Goal: Task Accomplishment & Management: Complete application form

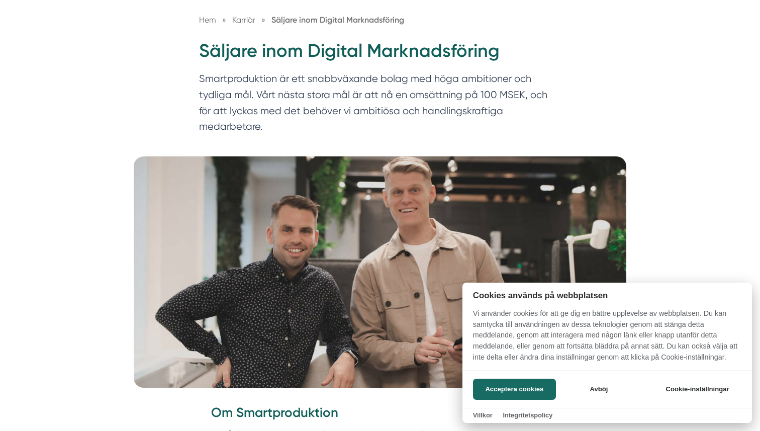
scroll to position [120, 0]
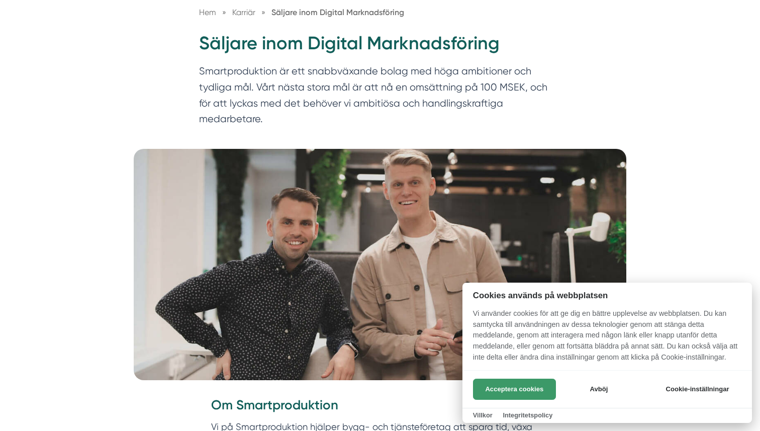
click at [502, 388] on button "Acceptera cookies" at bounding box center [514, 389] width 83 height 21
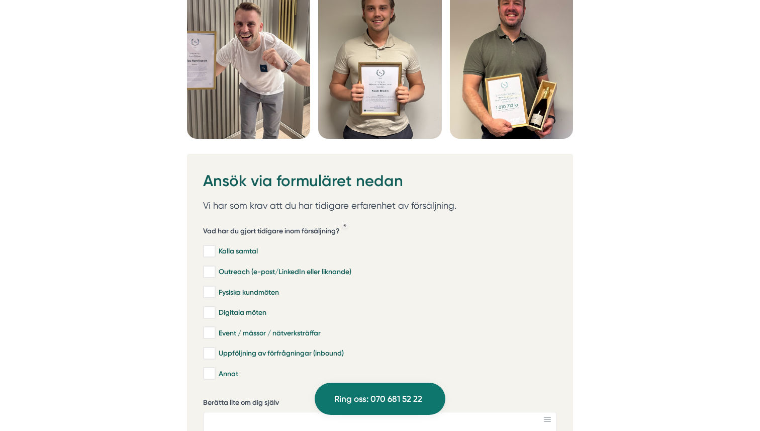
scroll to position [2975, 0]
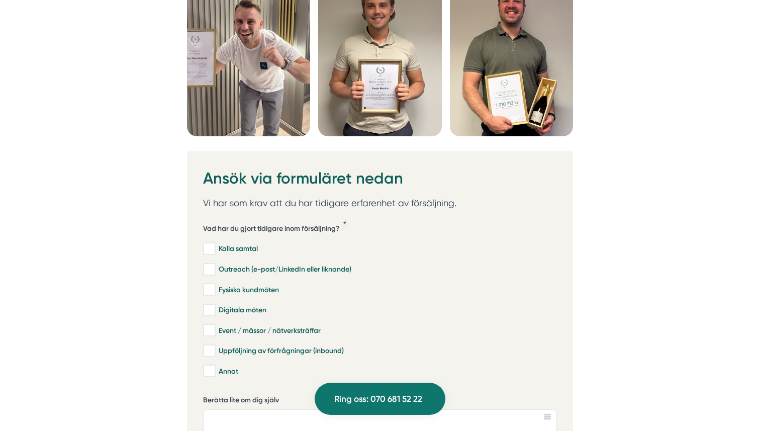
click at [317, 196] on p "Vi har som krav att du har tidigare erfarenhet av försäljning." at bounding box center [380, 203] width 354 height 15
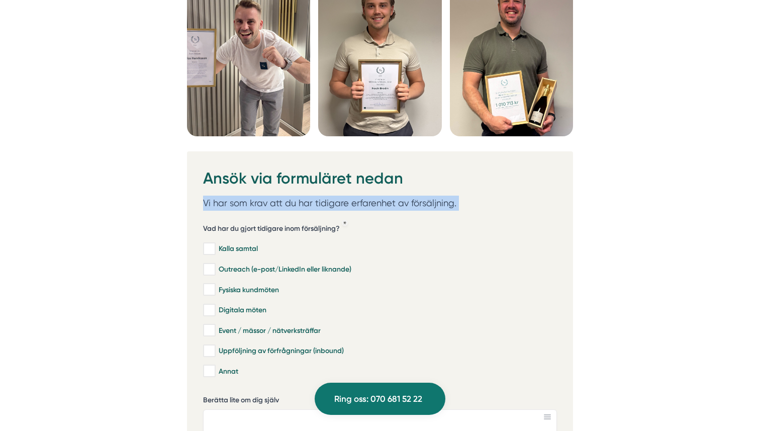
click at [317, 196] on p "Vi har som krav att du har tidigare erfarenhet av försäljning." at bounding box center [380, 203] width 354 height 15
click at [296, 224] on h5 "Vad har du gjort tidigare inom försäljning?" at bounding box center [271, 230] width 137 height 13
click at [293, 224] on h5 "Vad har du gjort tidigare inom försäljning?" at bounding box center [271, 230] width 137 height 13
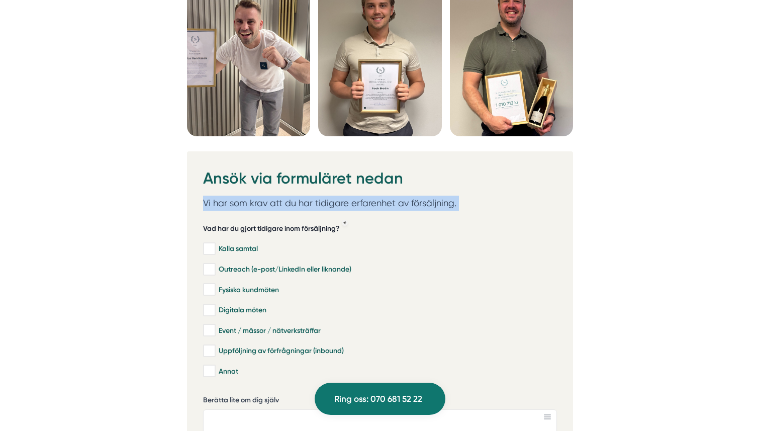
click at [293, 224] on h5 "Vad har du gjort tidigare inom försäljning?" at bounding box center [271, 230] width 137 height 13
click at [293, 216] on div "Vad har du gjort tidigare inom försäljning? Kalla samtal Outreach (e-post/Linke…" at bounding box center [380, 300] width 354 height 169
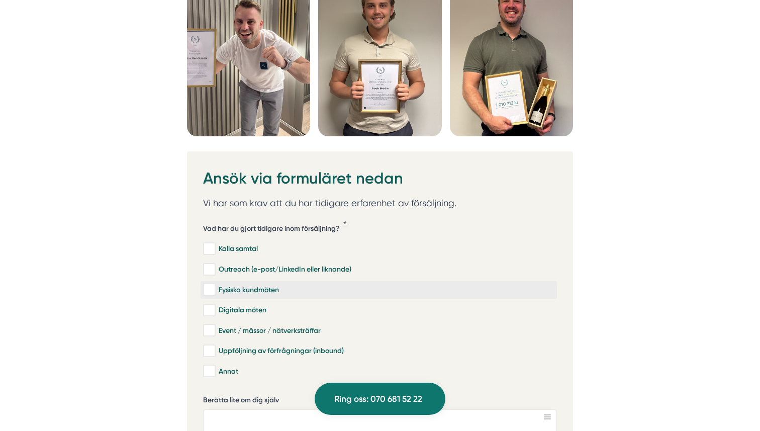
click at [241, 285] on div "Fysiska kundmöten" at bounding box center [378, 290] width 351 height 10
click at [215, 285] on input "Fysiska kundmöten" at bounding box center [209, 290] width 12 height 10
checkbox input "true"
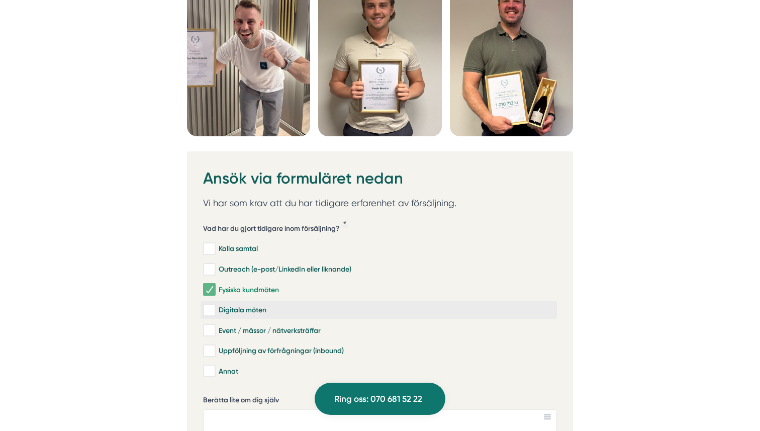
click at [248, 305] on div "Digitala möten" at bounding box center [378, 310] width 351 height 10
click at [215, 305] on input "Digitala möten" at bounding box center [209, 310] width 12 height 10
checkbox input "true"
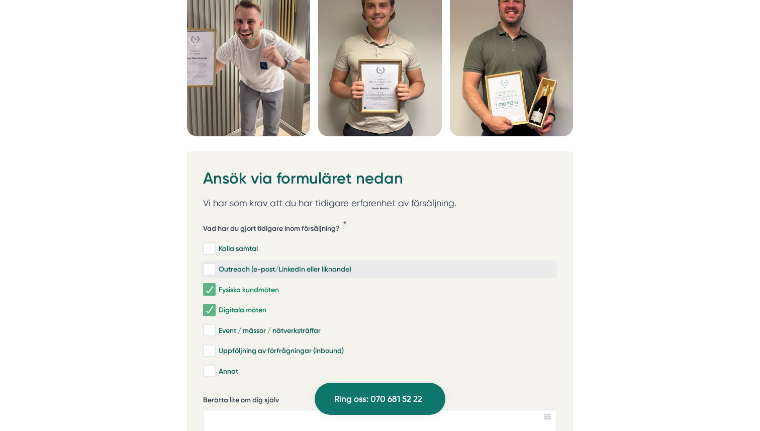
click at [315, 264] on div "Outreach (e-post/LinkedIn eller liknande)" at bounding box center [378, 269] width 351 height 10
click at [215, 264] on input "Outreach (e-post/LinkedIn eller liknande)" at bounding box center [209, 269] width 12 height 10
checkbox input "true"
click at [322, 346] on div "Uppföljning av förfrågningar (inbound)" at bounding box center [378, 351] width 351 height 10
click at [215, 346] on input "Uppföljning av förfrågningar (inbound)" at bounding box center [209, 351] width 12 height 10
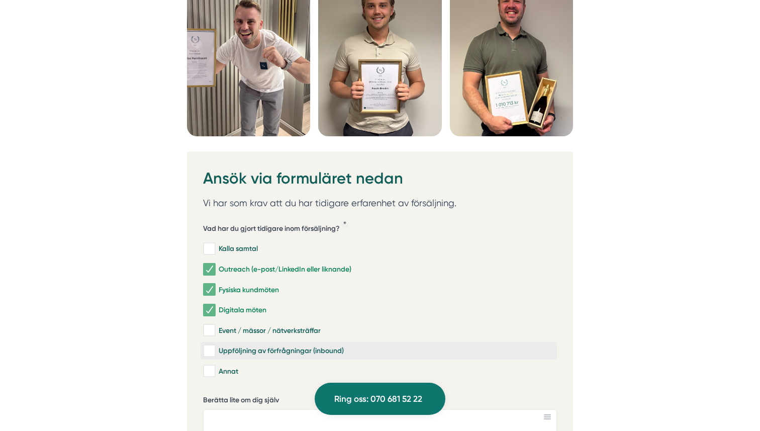
checkbox input "true"
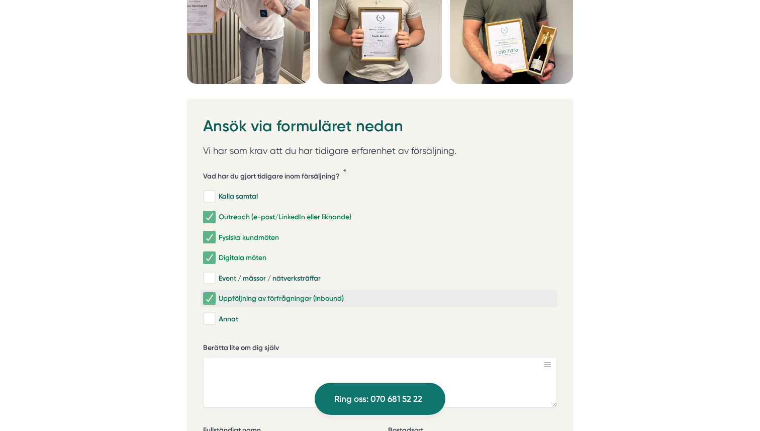
scroll to position [3031, 0]
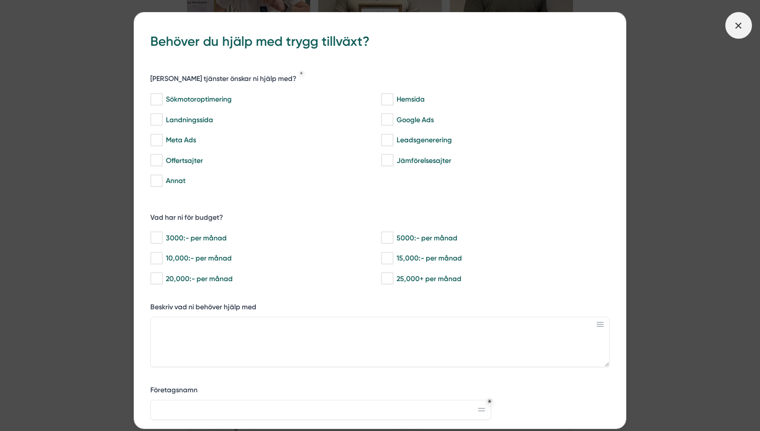
click at [732, 24] on span at bounding box center [738, 25] width 27 height 27
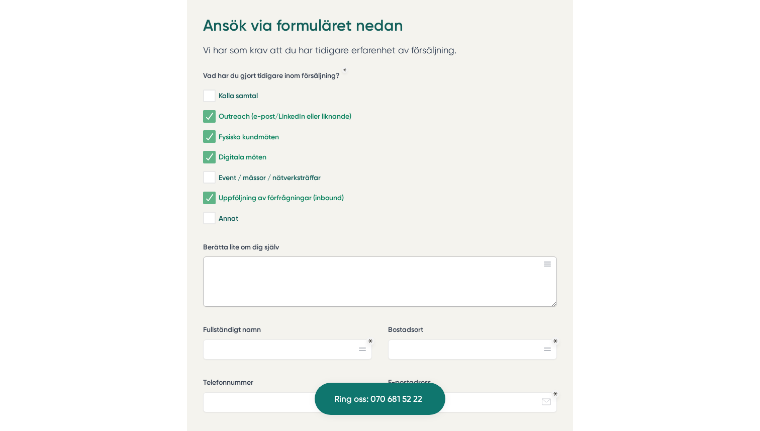
click at [377, 256] on textarea "Berätta lite om dig själv" at bounding box center [380, 281] width 354 height 50
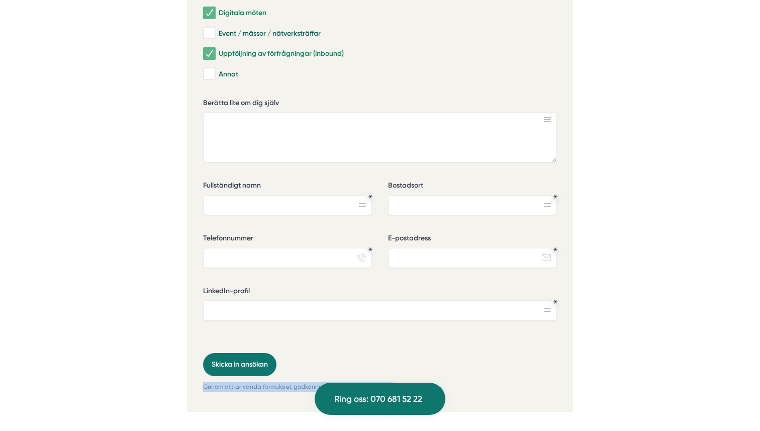
scroll to position [3276, 0]
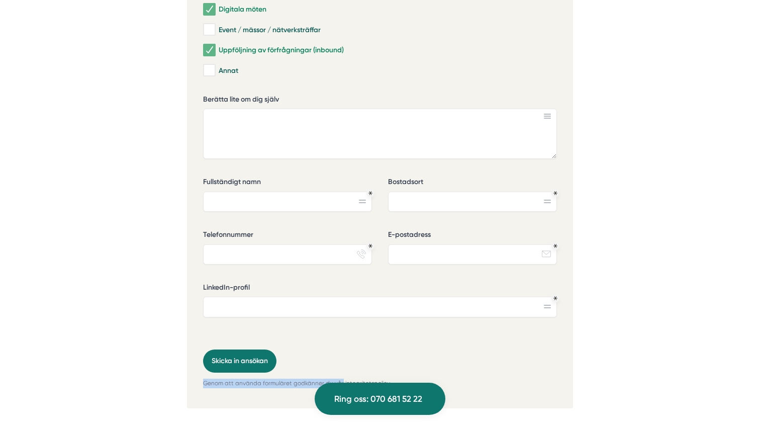
drag, startPoint x: 202, startPoint y: 178, endPoint x: 341, endPoint y: 335, distance: 209.8
click at [340, 335] on div "Ansök via formuläret nedan Vi har som krav att du har tidigare erfarenhet av fö…" at bounding box center [380, 129] width 386 height 557
copy div "Ansök via formuläret nedan Vi har som krav att du har tidigare erfarenhet av fö…"
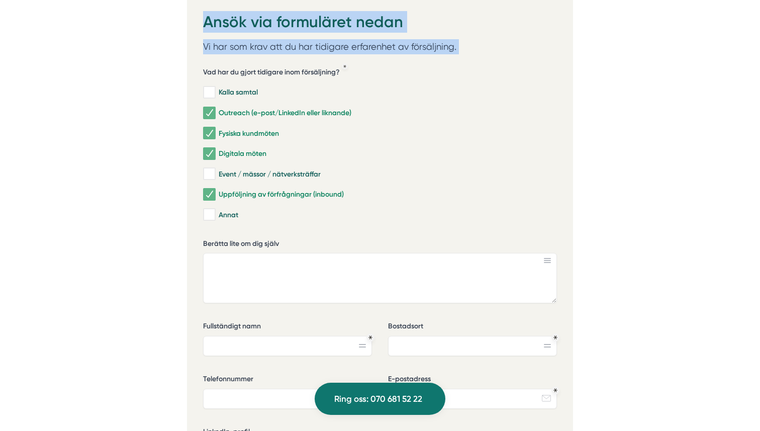
scroll to position [3111, 0]
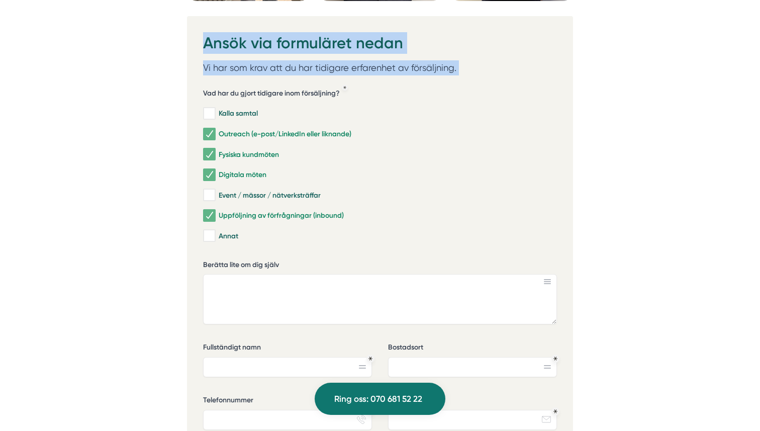
click at [299, 101] on div "Kalla samtal Outreach (e-post/LinkedIn eller liknande) Fysiska kundmöten Digita…" at bounding box center [380, 173] width 354 height 145
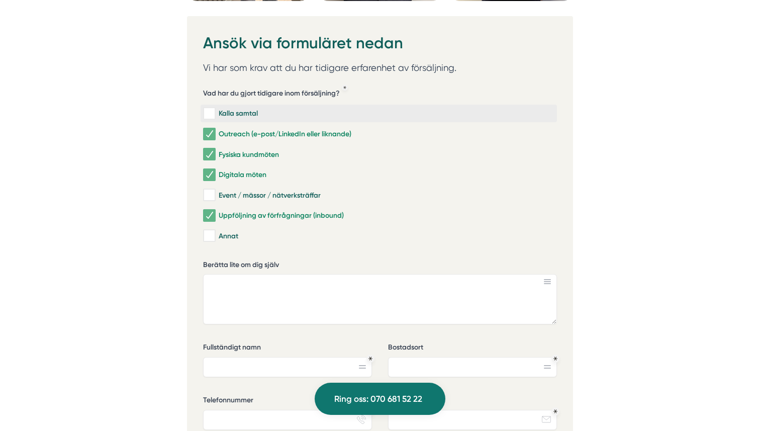
click at [300, 109] on div "Kalla samtal" at bounding box center [378, 114] width 351 height 10
click at [215, 109] on input "Kalla samtal" at bounding box center [209, 114] width 12 height 10
checkbox input "true"
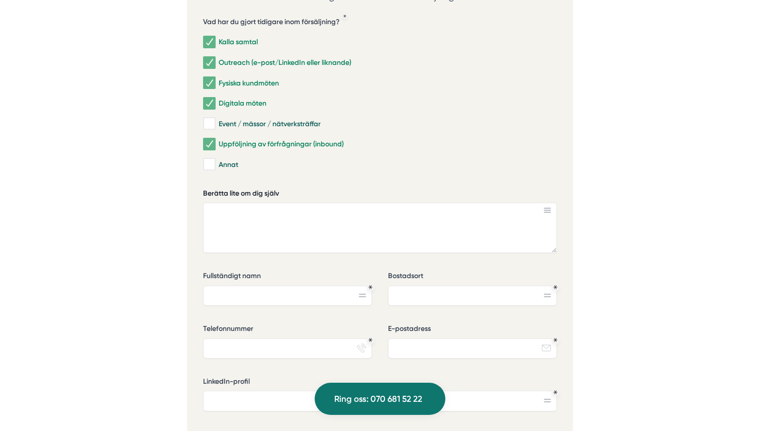
scroll to position [3189, 0]
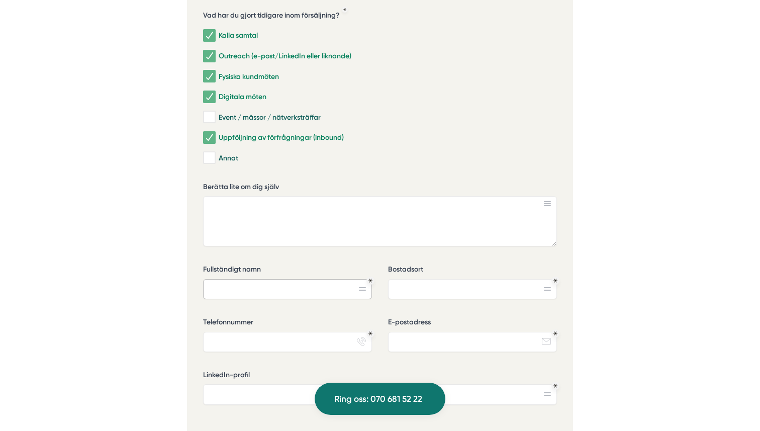
click at [321, 279] on input "Fullständigt namn" at bounding box center [287, 289] width 169 height 20
type input "[PERSON_NAME]"
click at [460, 279] on input "Bostadsort" at bounding box center [472, 289] width 169 height 20
type input "[GEOGRAPHIC_DATA]"
click at [283, 332] on input "Telefonnummer" at bounding box center [287, 342] width 169 height 20
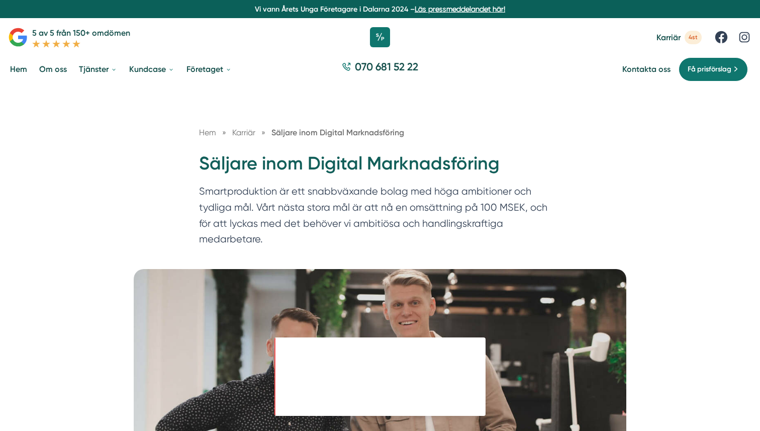
scroll to position [3057, 0]
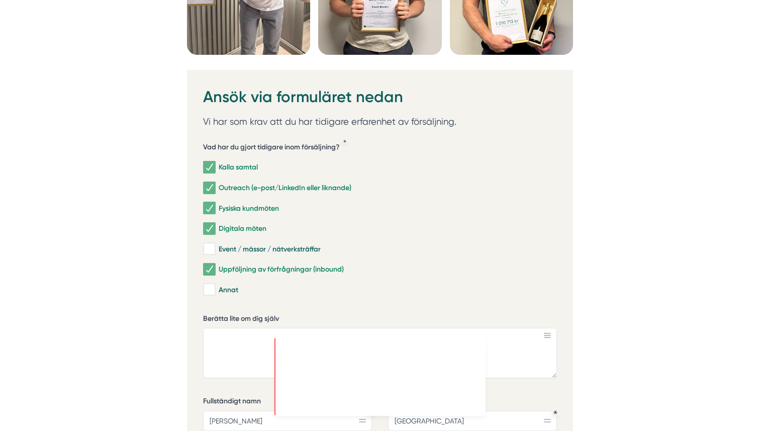
type input "07215+966"
click at [397, 328] on textarea "Berätta lite om dig själv" at bounding box center [380, 353] width 354 height 50
click at [527, 411] on input "[GEOGRAPHIC_DATA]" at bounding box center [472, 421] width 169 height 20
click at [511, 396] on label "Bostadsort" at bounding box center [472, 402] width 169 height 13
click at [511, 411] on input "[GEOGRAPHIC_DATA]" at bounding box center [472, 421] width 169 height 20
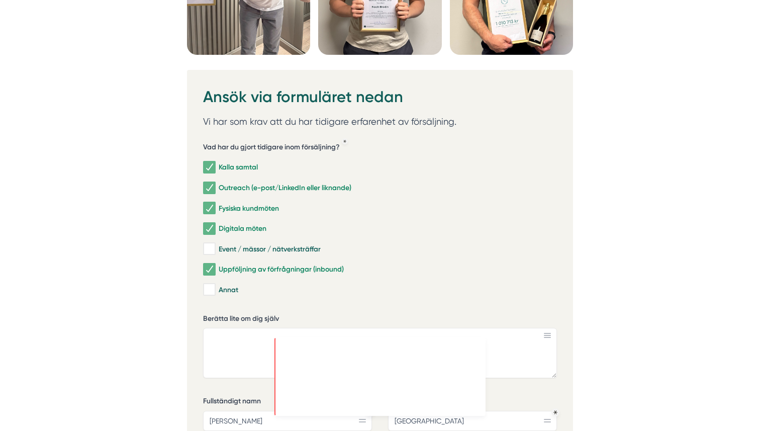
click at [503, 396] on label "Bostadsort" at bounding box center [472, 402] width 169 height 13
click at [503, 411] on input "[GEOGRAPHIC_DATA]" at bounding box center [472, 421] width 169 height 20
click at [549, 260] on label "Uppföljning av förfrågningar (inbound)" at bounding box center [379, 269] width 356 height 18
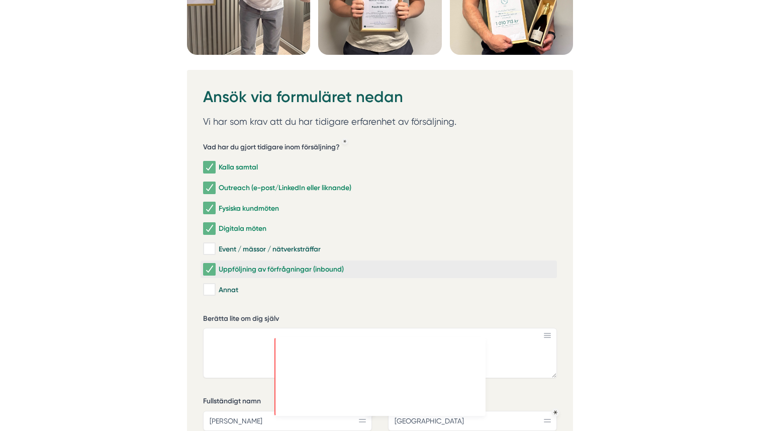
click at [215, 264] on input "Uppföljning av förfrågningar (inbound)" at bounding box center [209, 269] width 12 height 10
checkbox input "false"
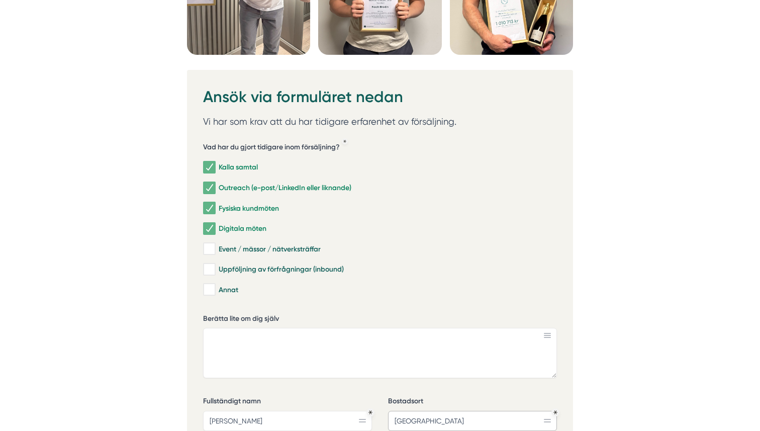
click at [525, 411] on input "[GEOGRAPHIC_DATA]" at bounding box center [472, 421] width 169 height 20
drag, startPoint x: 744, startPoint y: 197, endPoint x: 760, endPoint y: 157, distance: 42.2
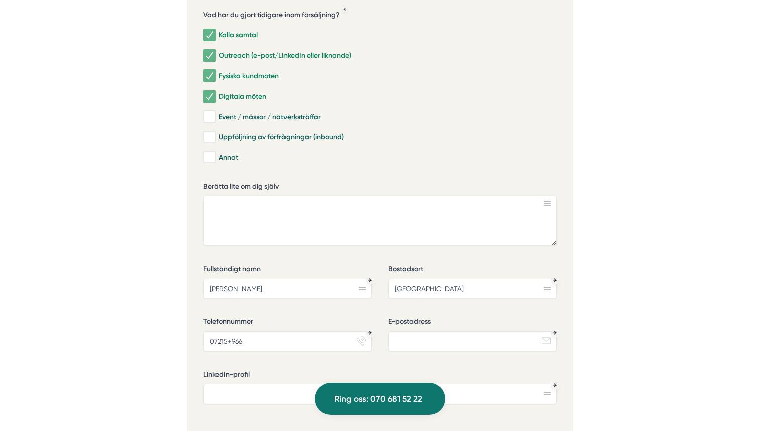
scroll to position [3125, 0]
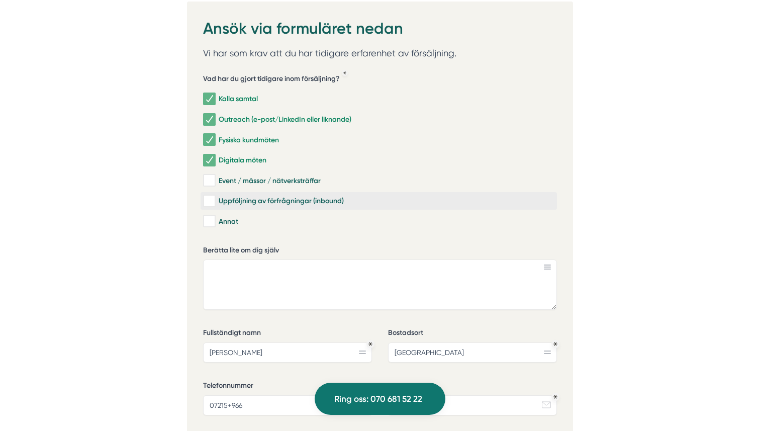
click at [314, 196] on div "Uppföljning av förfrågningar (inbound)" at bounding box center [378, 201] width 351 height 10
click at [215, 196] on input "Uppföljning av förfrågningar (inbound)" at bounding box center [209, 201] width 12 height 10
checkbox input "true"
click at [319, 259] on textarea "Berätta lite om dig själv" at bounding box center [380, 284] width 354 height 50
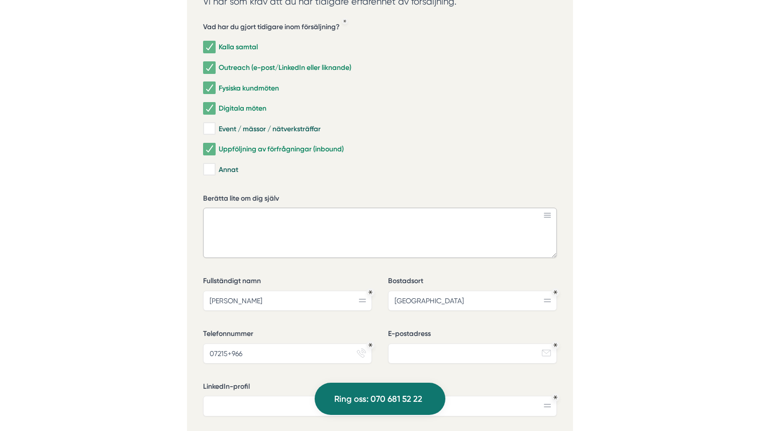
scroll to position [3178, 0]
click at [398, 342] on input "E-postadress" at bounding box center [472, 352] width 169 height 20
type input "hedvig.skogh@hotmail.se"
click at [241, 342] on input "07215+966" at bounding box center [287, 352] width 169 height 20
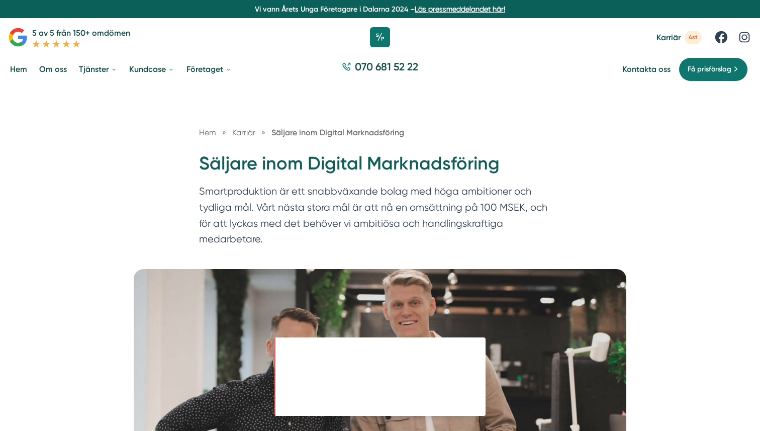
scroll to position [0, 0]
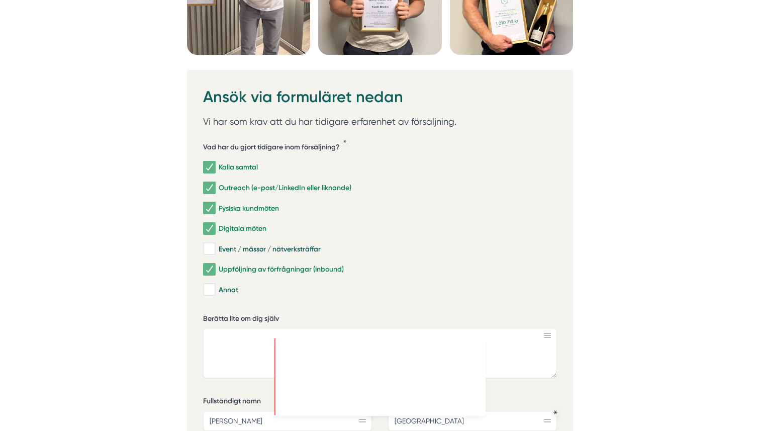
type input "0721509661"
click at [319, 328] on textarea "Berätta lite om dig själv" at bounding box center [380, 353] width 354 height 50
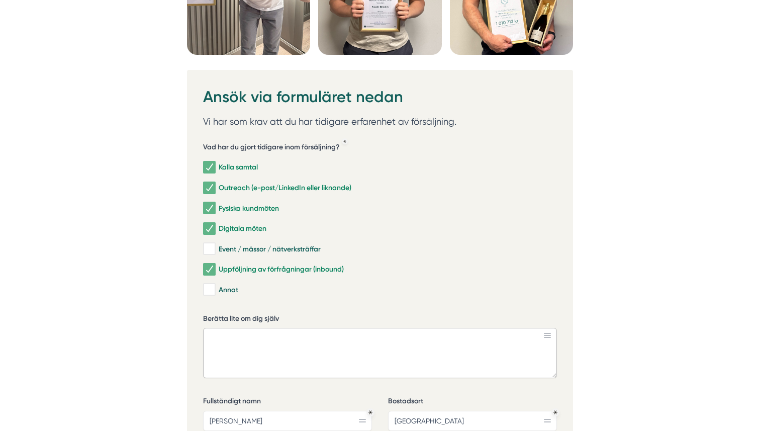
click at [463, 328] on textarea "Berätta lite om dig själv" at bounding box center [380, 353] width 354 height 50
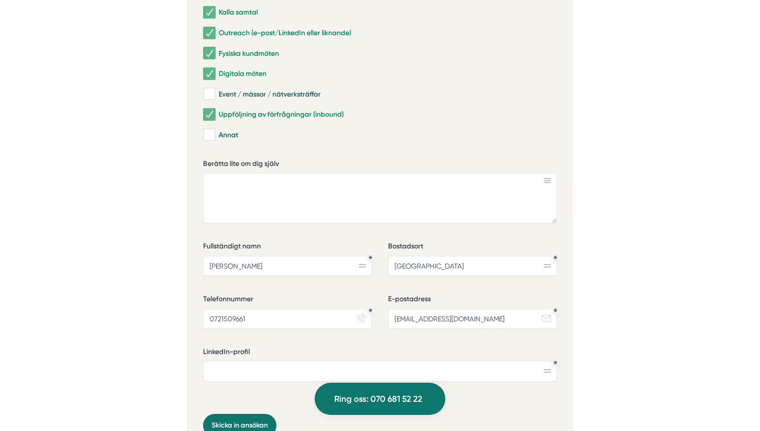
scroll to position [3216, 0]
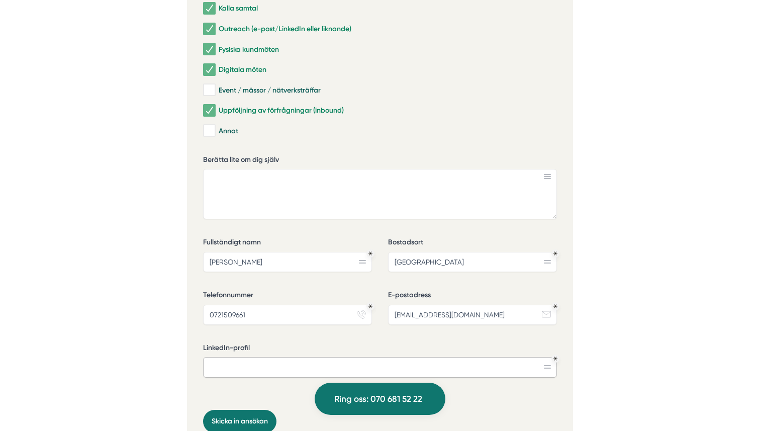
click at [521, 357] on input "LinkedIn-profil" at bounding box center [380, 367] width 354 height 20
paste input "Ansök via formuläret nedan Vi har som krav att du har tidigare erfarenhet av fö…"
type input "Ansök via formuläret nedan Vi har som krav att du har tidigare erfarenhet av fö…"
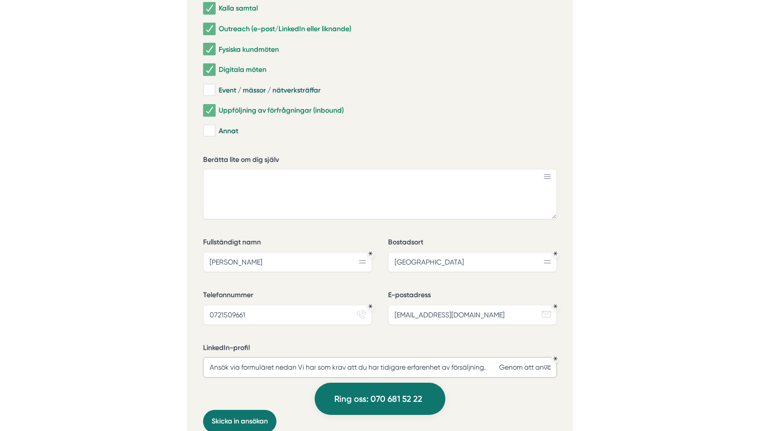
scroll to position [0, 114]
click at [518, 357] on input "Ansök via formuläret nedan Vi har som krav att du har tidigare erfarenhet av fö…" at bounding box center [380, 367] width 354 height 20
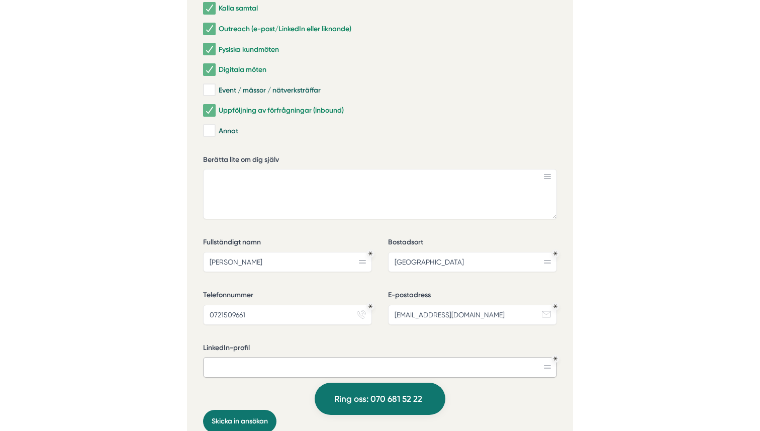
scroll to position [0, 0]
paste input "www.linkedin.com/in/hedvigskogh"
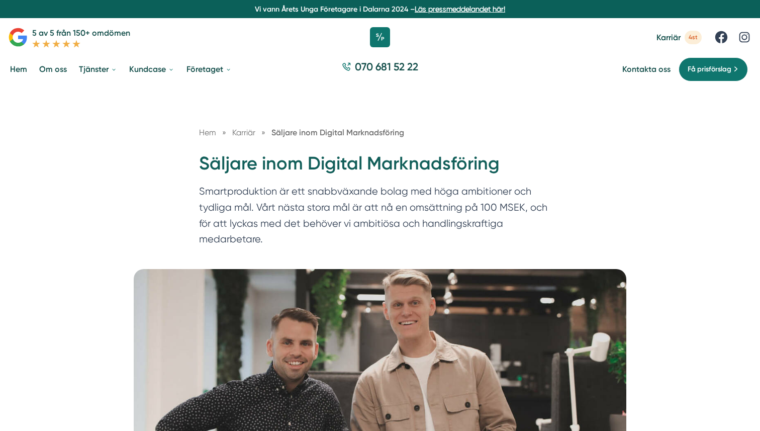
type input "www.linkedin.com/in/hedvigskogh"
click at [202, 163] on h1 "Säljare inom Digital Marknadsföring" at bounding box center [380, 167] width 362 height 33
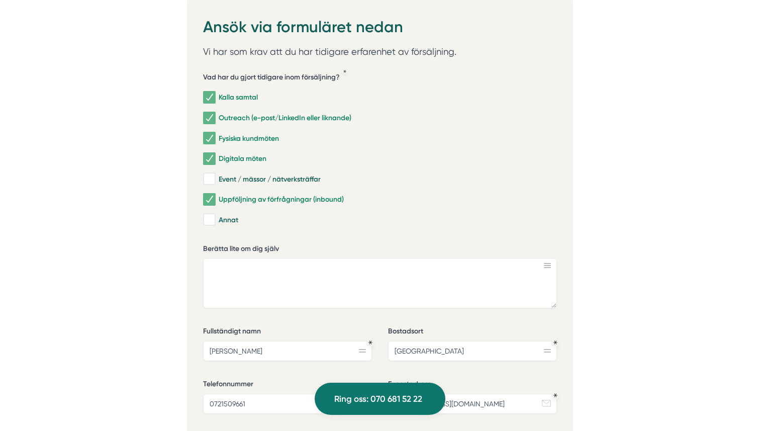
scroll to position [3013, 0]
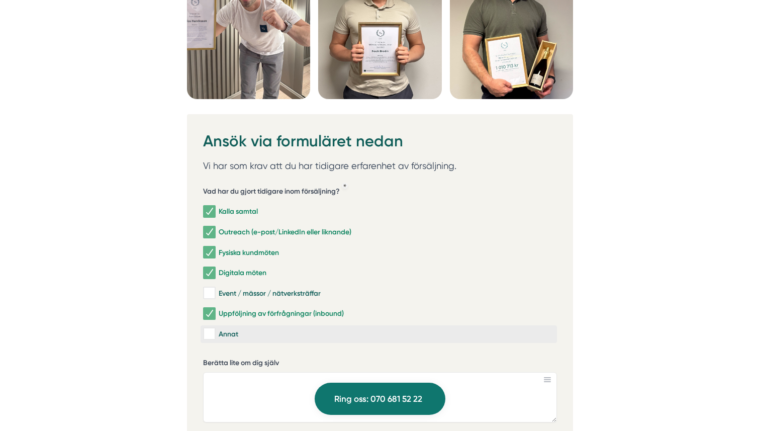
click at [276, 329] on div "Annat" at bounding box center [378, 334] width 351 height 10
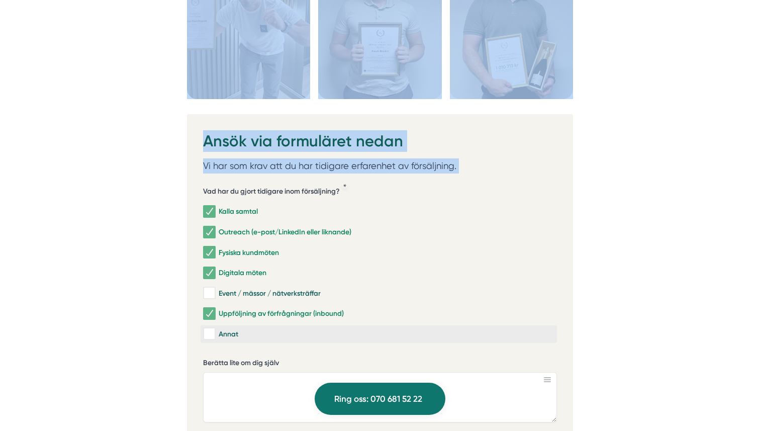
copy div "Säljare inom Digital Marknadsföring Smartproduktion är ett snabbväxande bolag m…"
click at [349, 372] on textarea "Berätta lite om dig själv" at bounding box center [380, 397] width 354 height 50
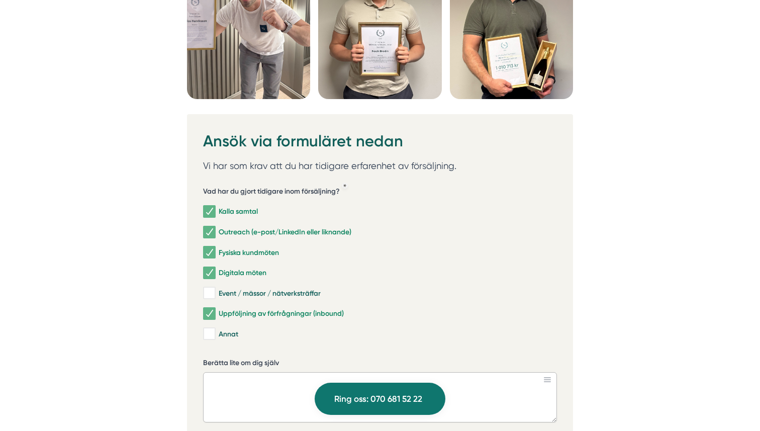
paste textarea "Hejsan! Jag har flera års erfarenhet av kundkontakt och försäljning genom rolle…"
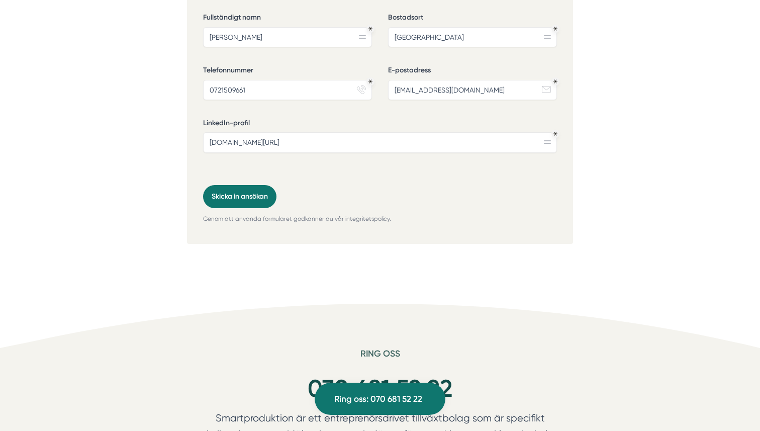
scroll to position [3441, 0]
type textarea "Hejsan! Jag har flera års erfarenhet av kundkontakt och försäljning genom rolle…"
click at [251, 184] on button "Skicka in ansökan" at bounding box center [239, 195] width 73 height 23
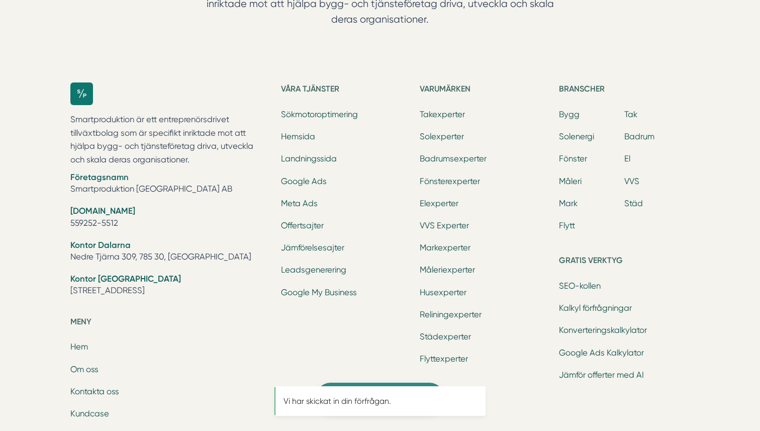
scroll to position [0, 0]
